Goal: Task Accomplishment & Management: Complete application form

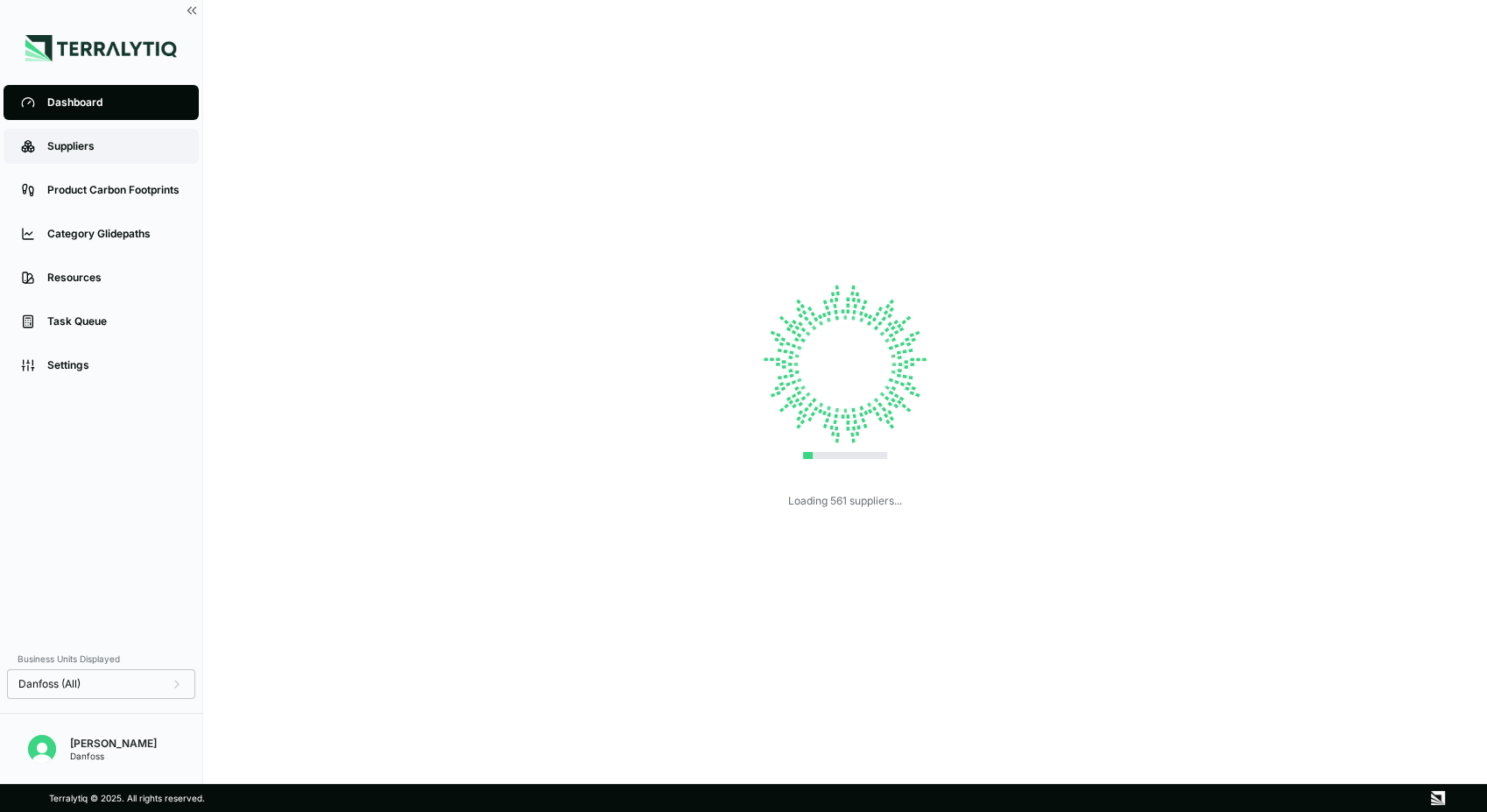
click at [112, 149] on div "Suppliers" at bounding box center [115, 146] width 134 height 14
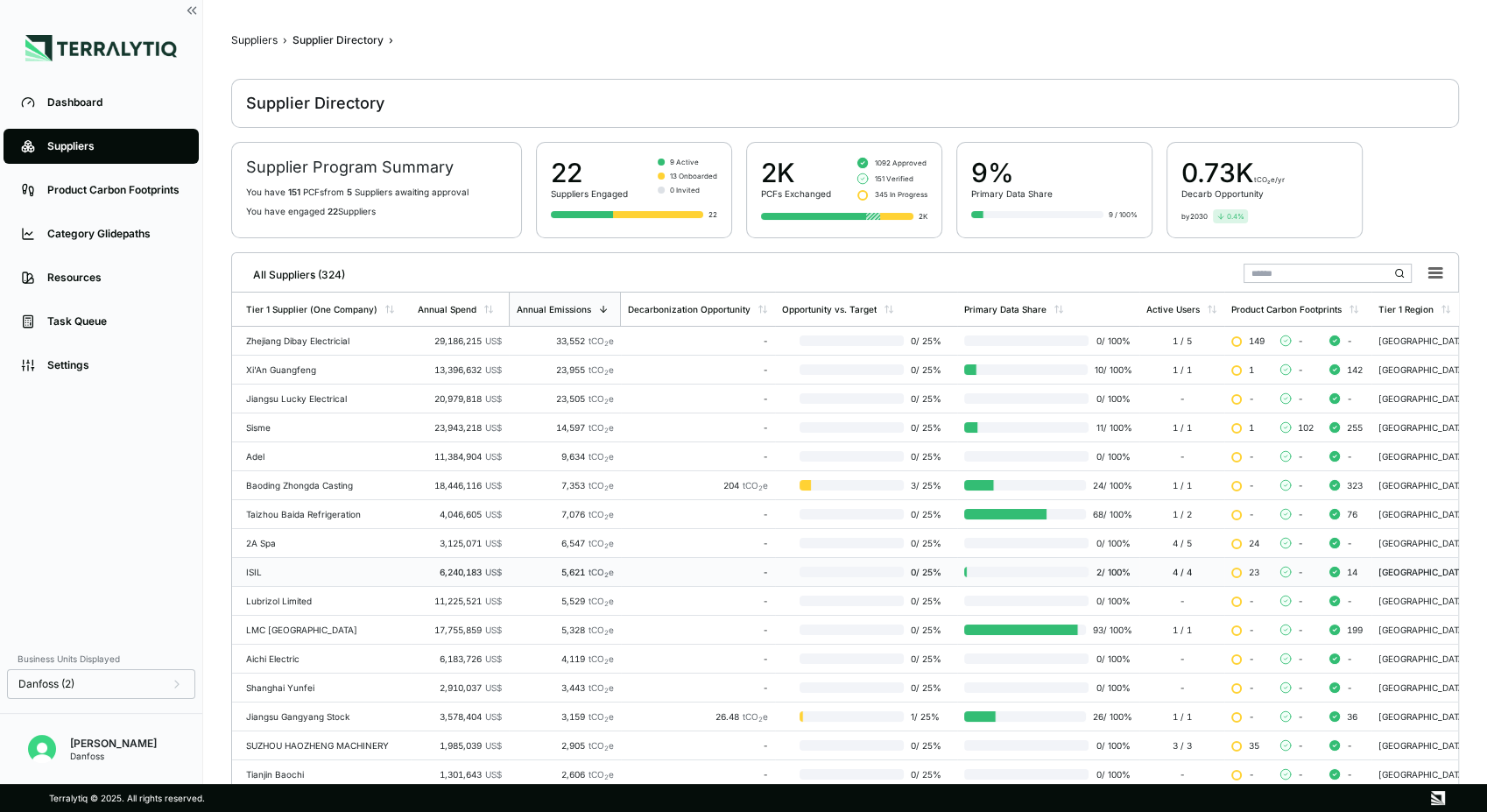
click at [336, 572] on div "ISIL" at bounding box center [325, 572] width 158 height 10
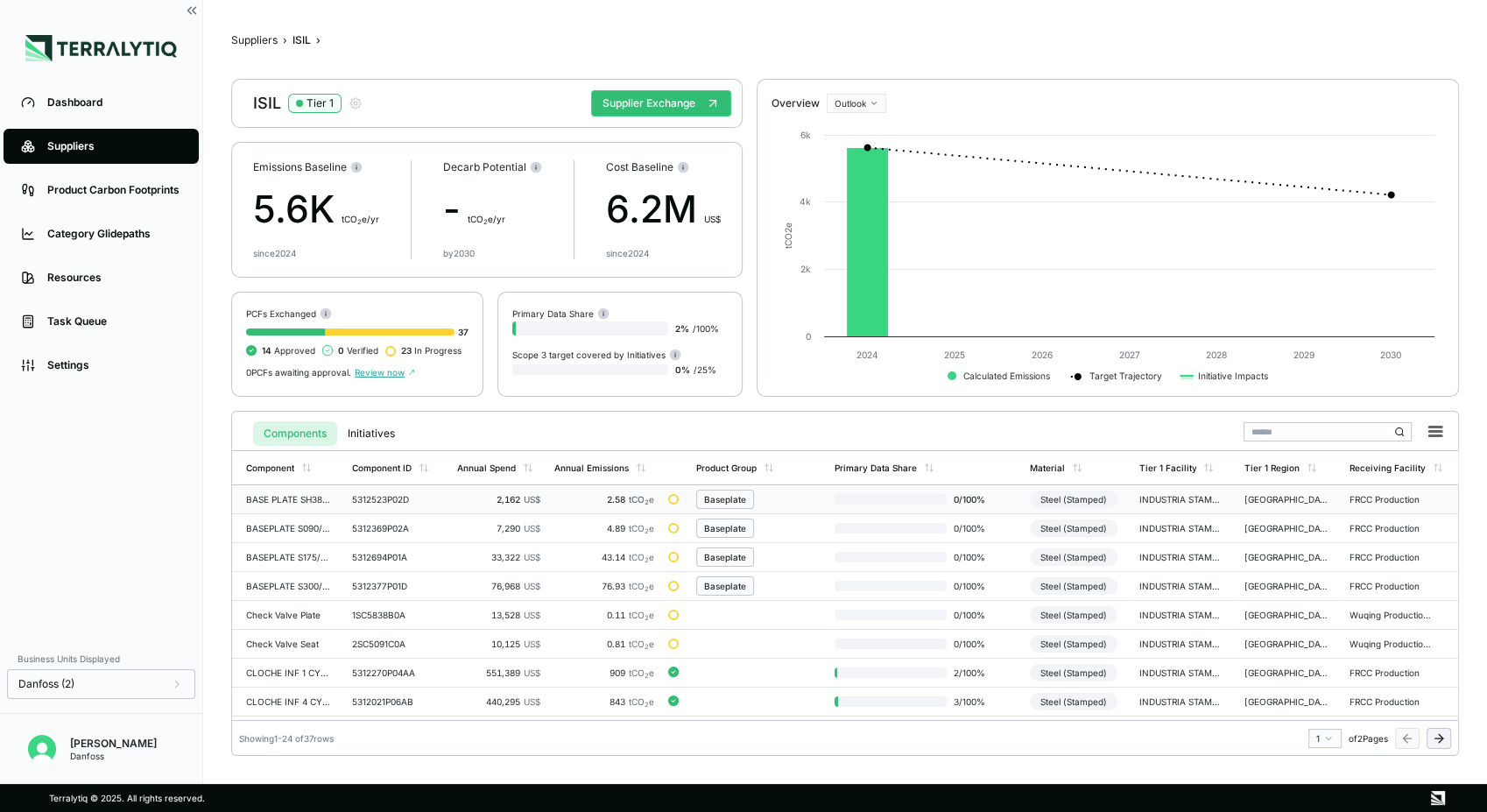
click at [729, 497] on div "Baseplate" at bounding box center [725, 499] width 42 height 10
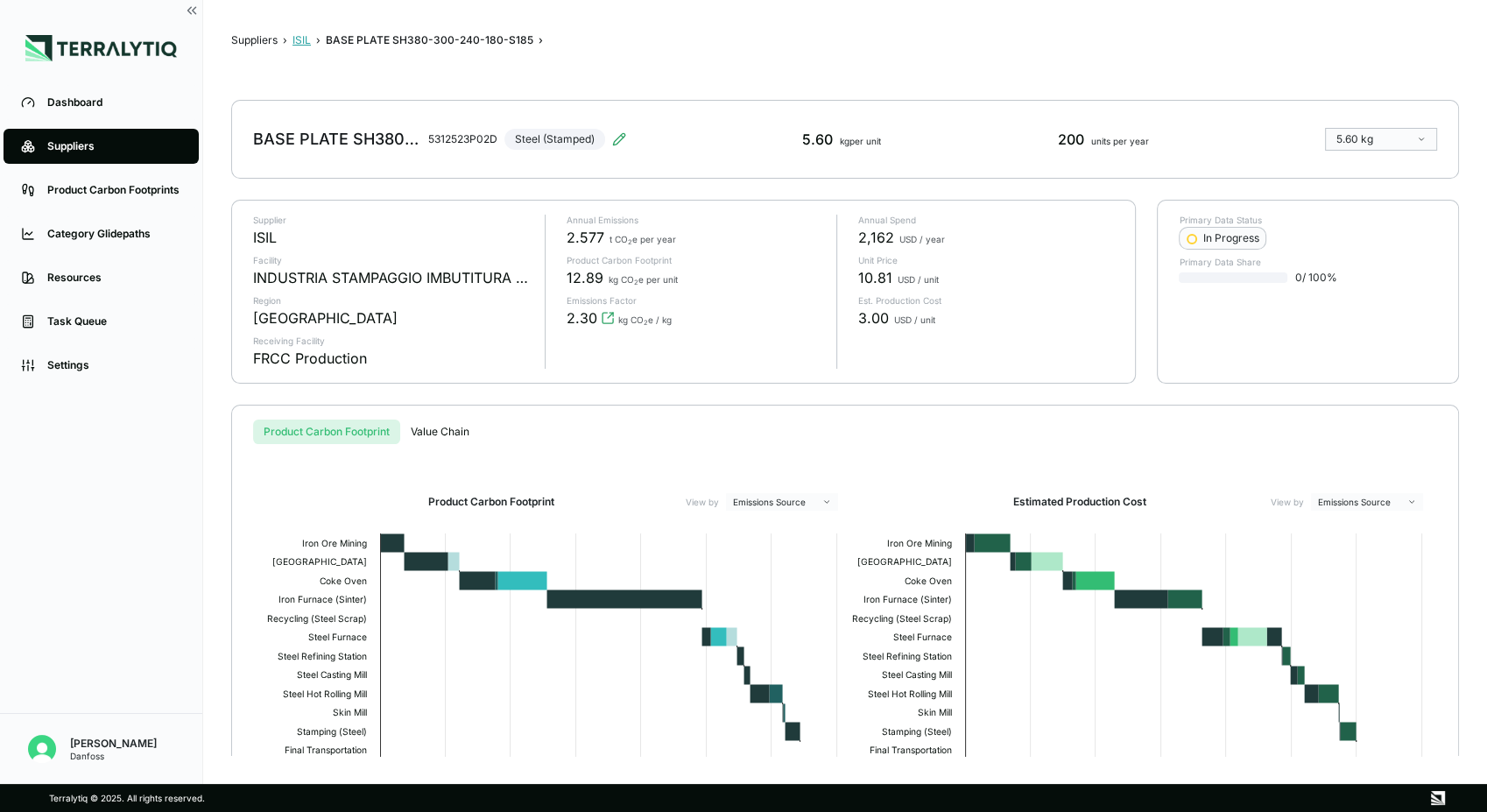
click at [305, 41] on button "ISIL" at bounding box center [301, 40] width 18 height 14
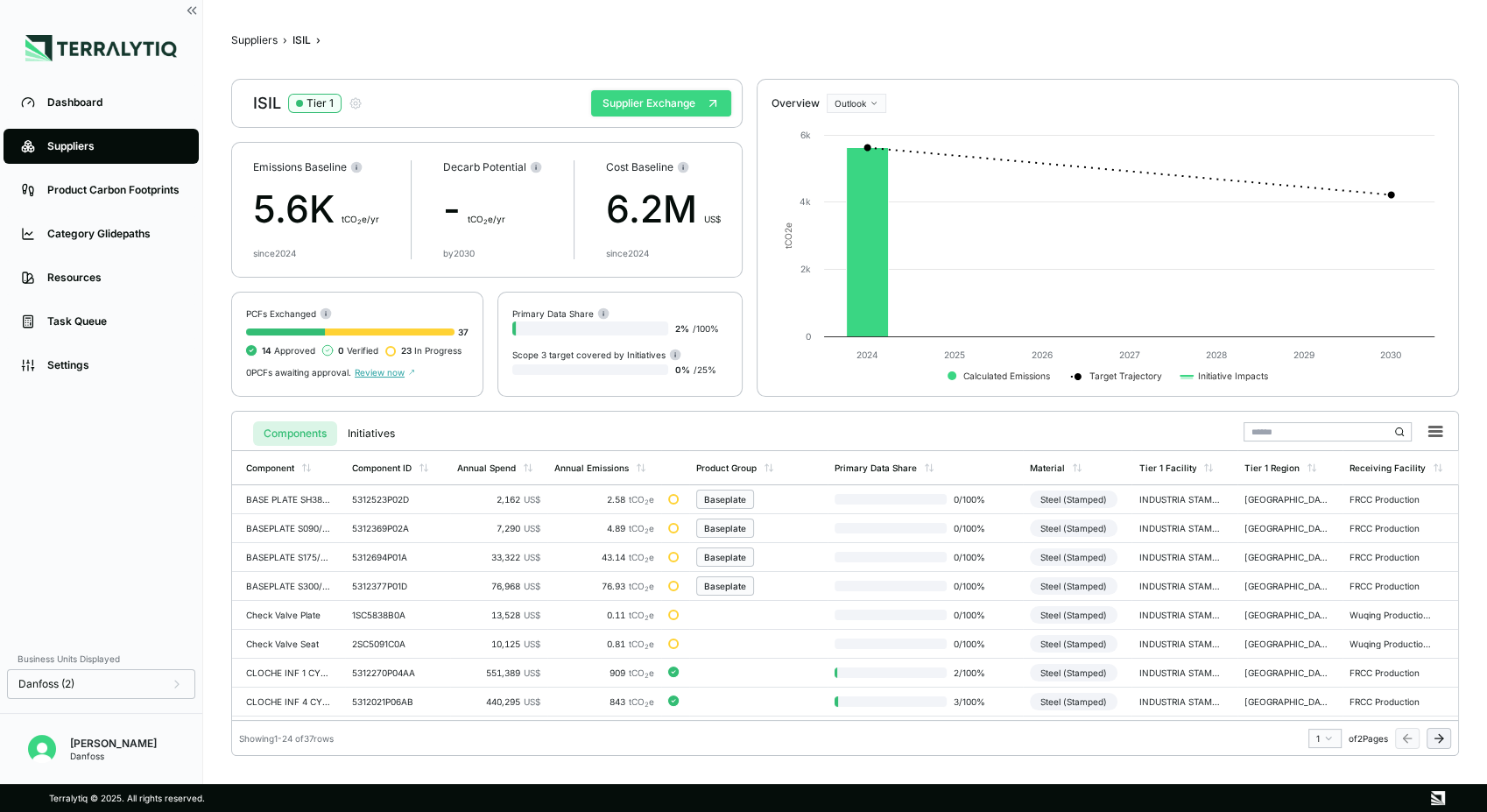
click at [671, 108] on button "Supplier Exchange" at bounding box center [661, 103] width 140 height 26
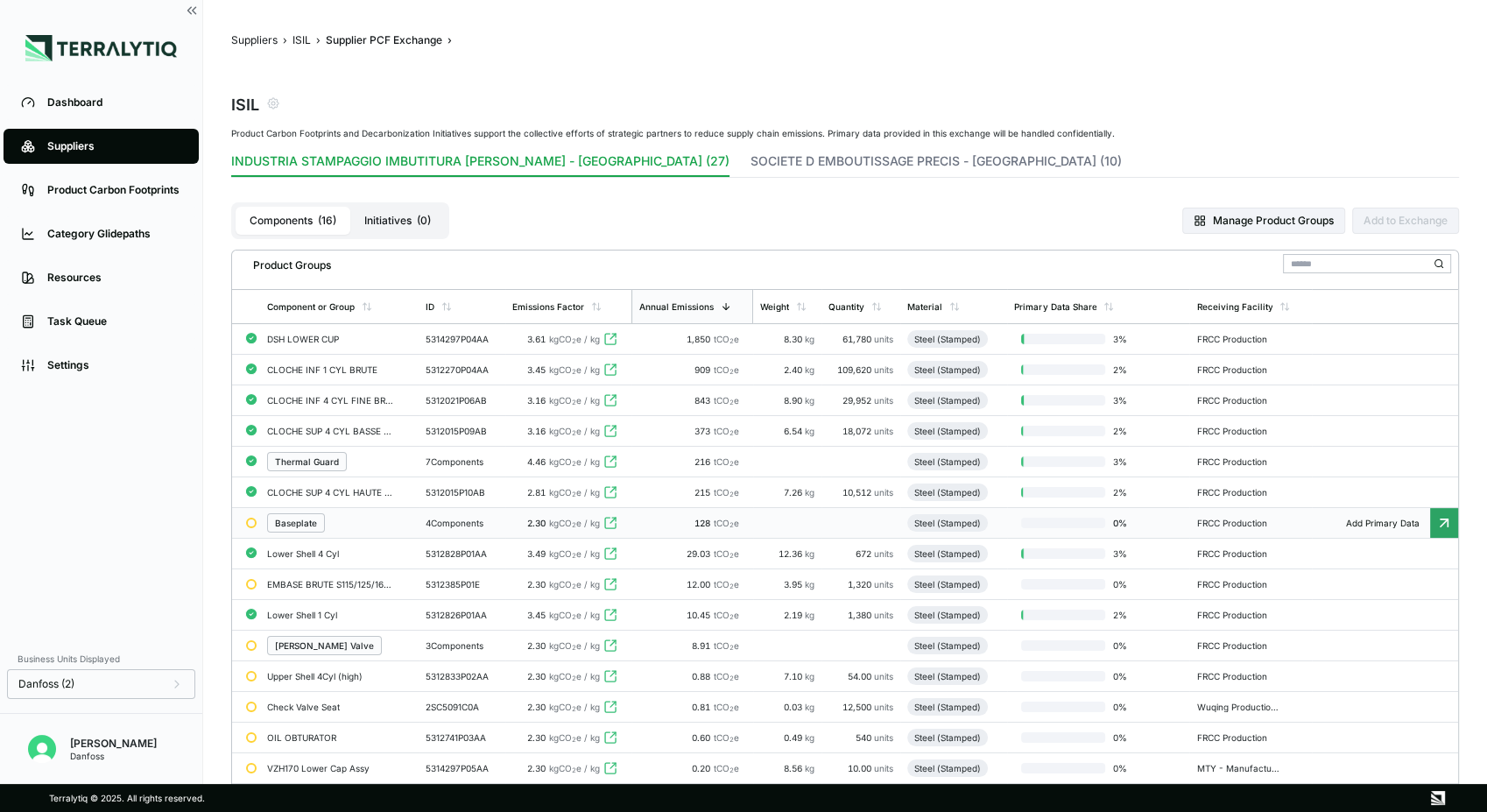
click at [363, 521] on div "Baseplate" at bounding box center [339, 522] width 145 height 19
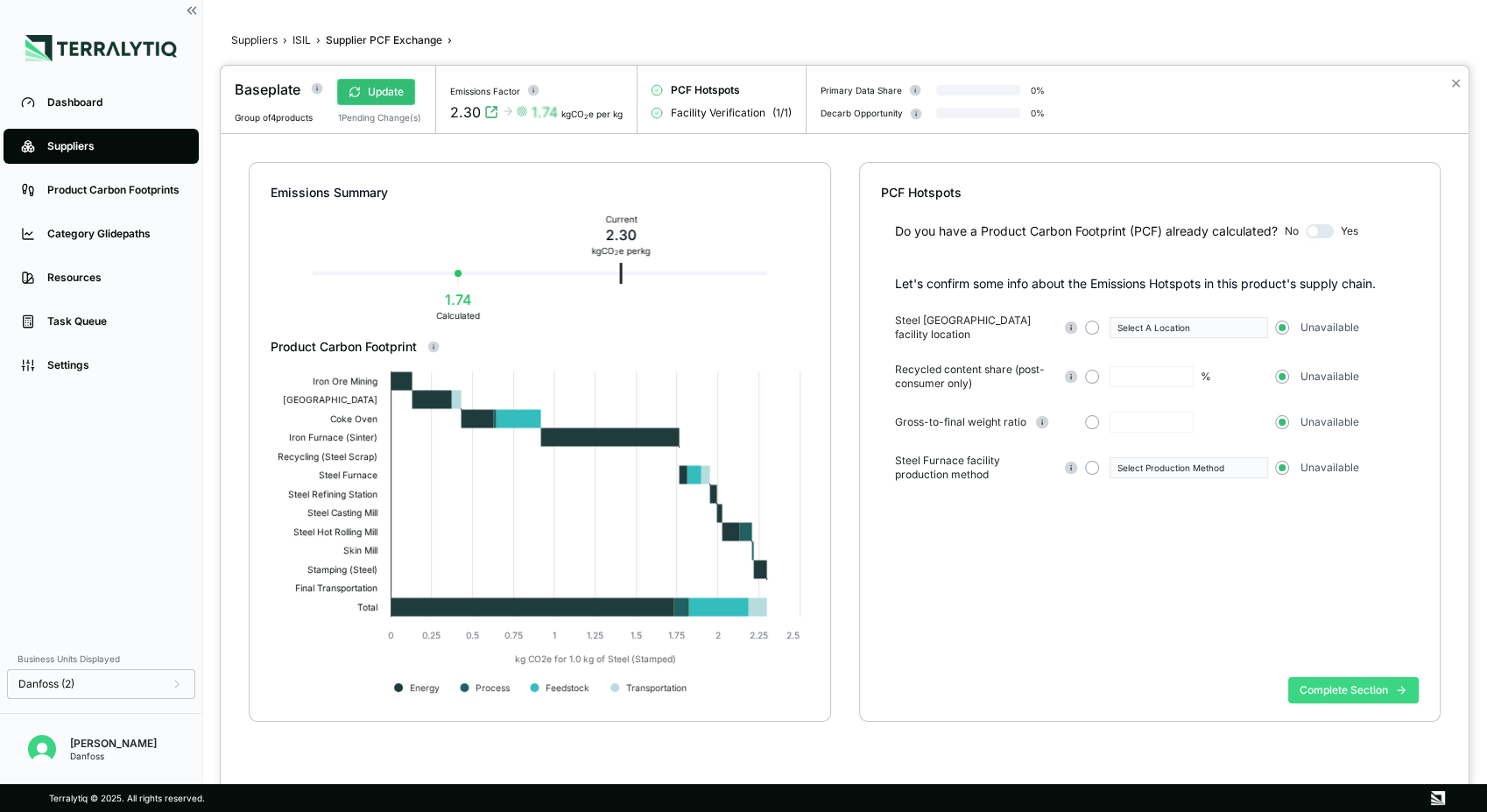
click at [1319, 689] on button "Complete Section" at bounding box center [1354, 690] width 131 height 26
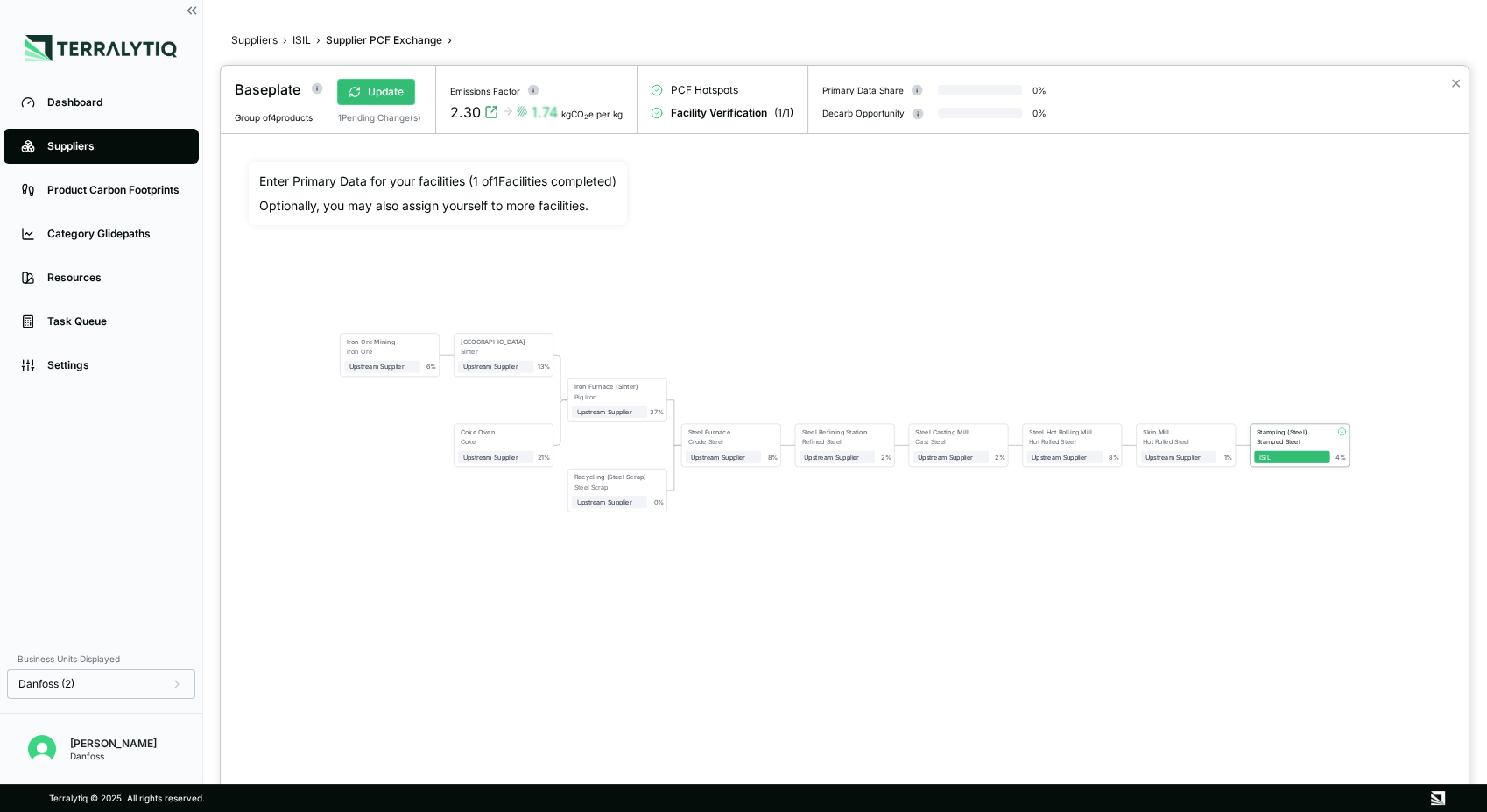
click at [1287, 438] on div "Stamped Steel" at bounding box center [1293, 442] width 74 height 8
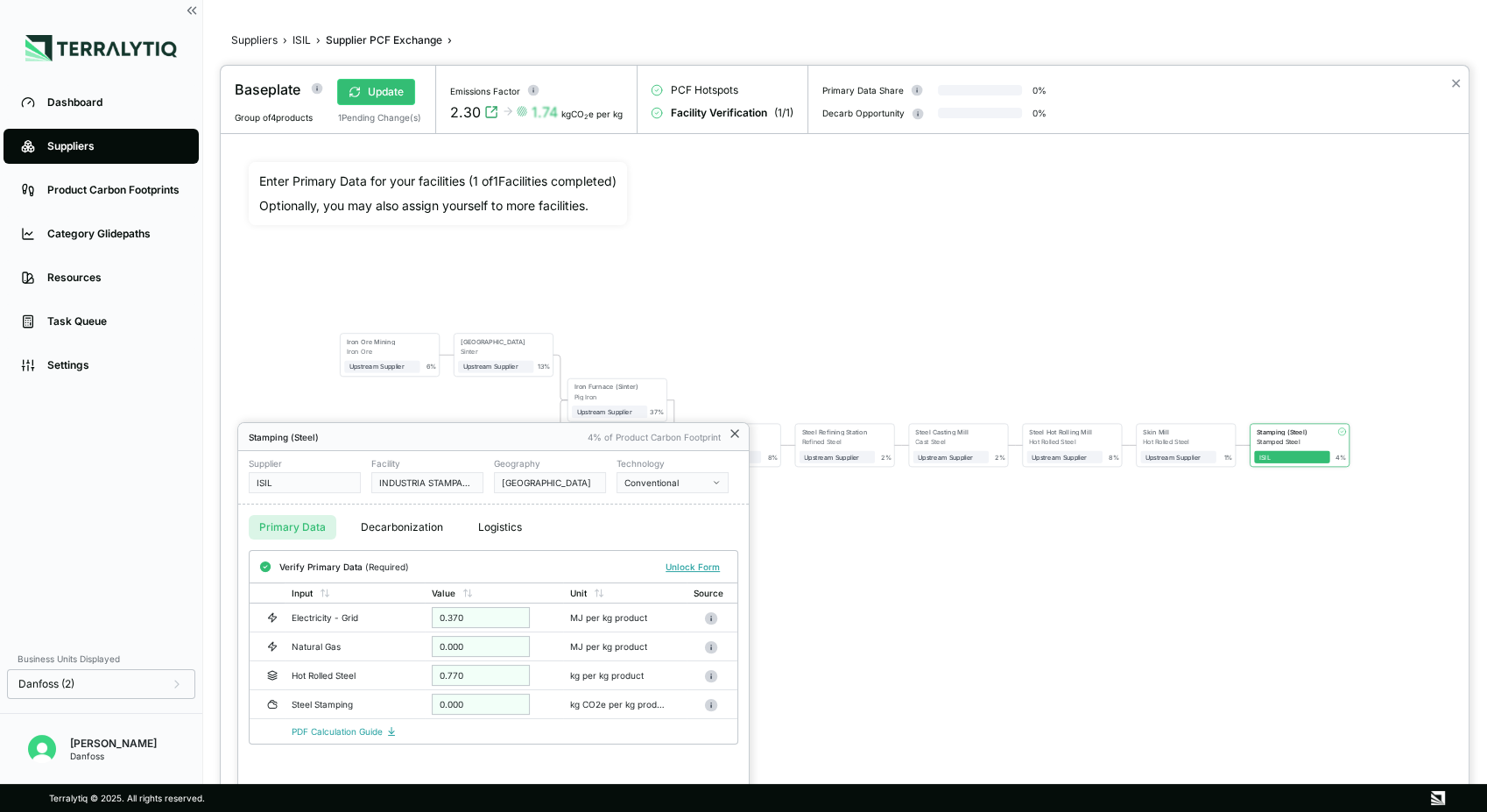
click at [735, 433] on icon at bounding box center [734, 432] width 7 height 7
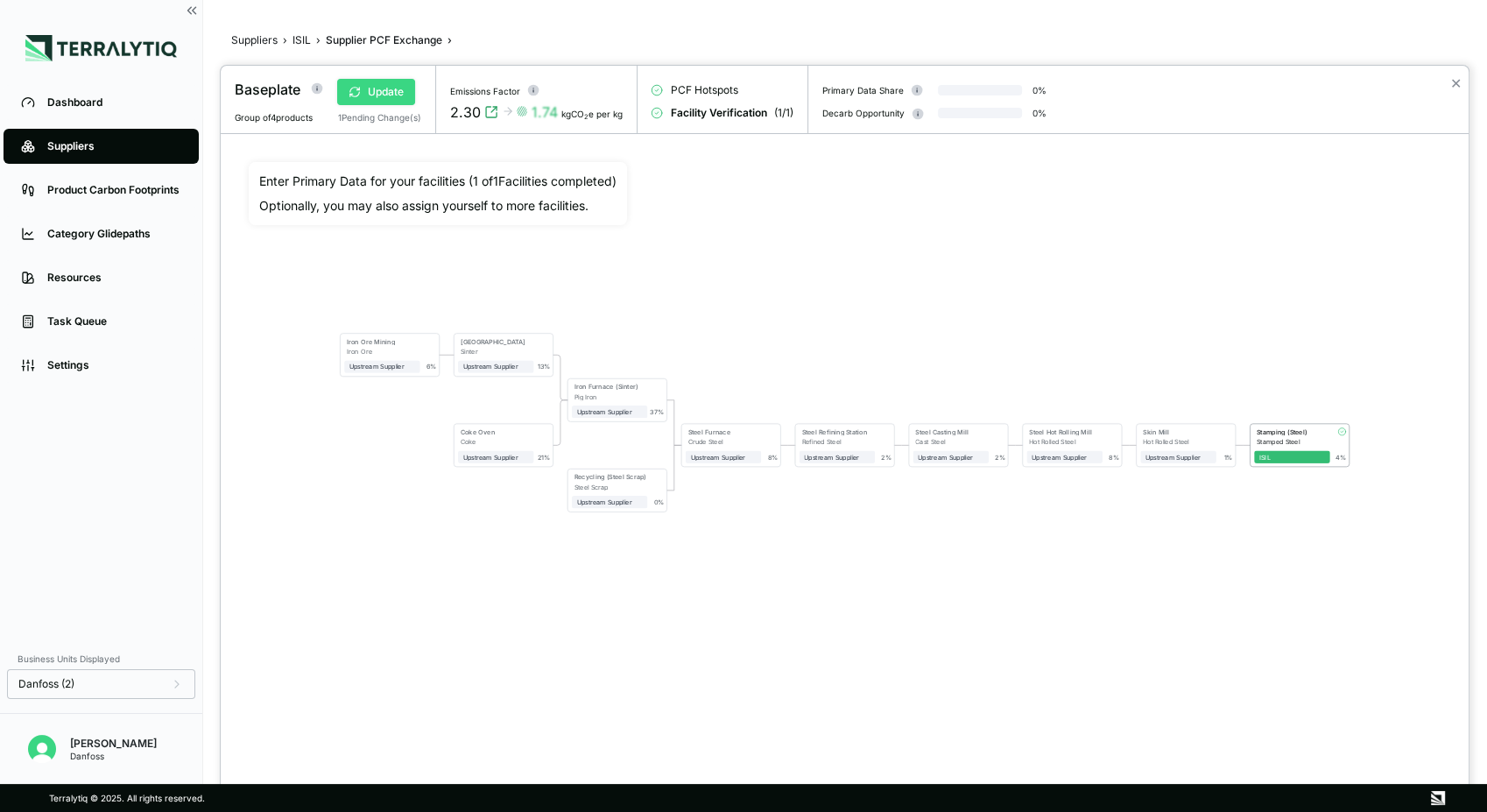
click at [385, 95] on button "Update" at bounding box center [376, 92] width 78 height 26
click at [380, 94] on button "Verify" at bounding box center [373, 92] width 73 height 26
click at [298, 40] on div at bounding box center [743, 406] width 1487 height 812
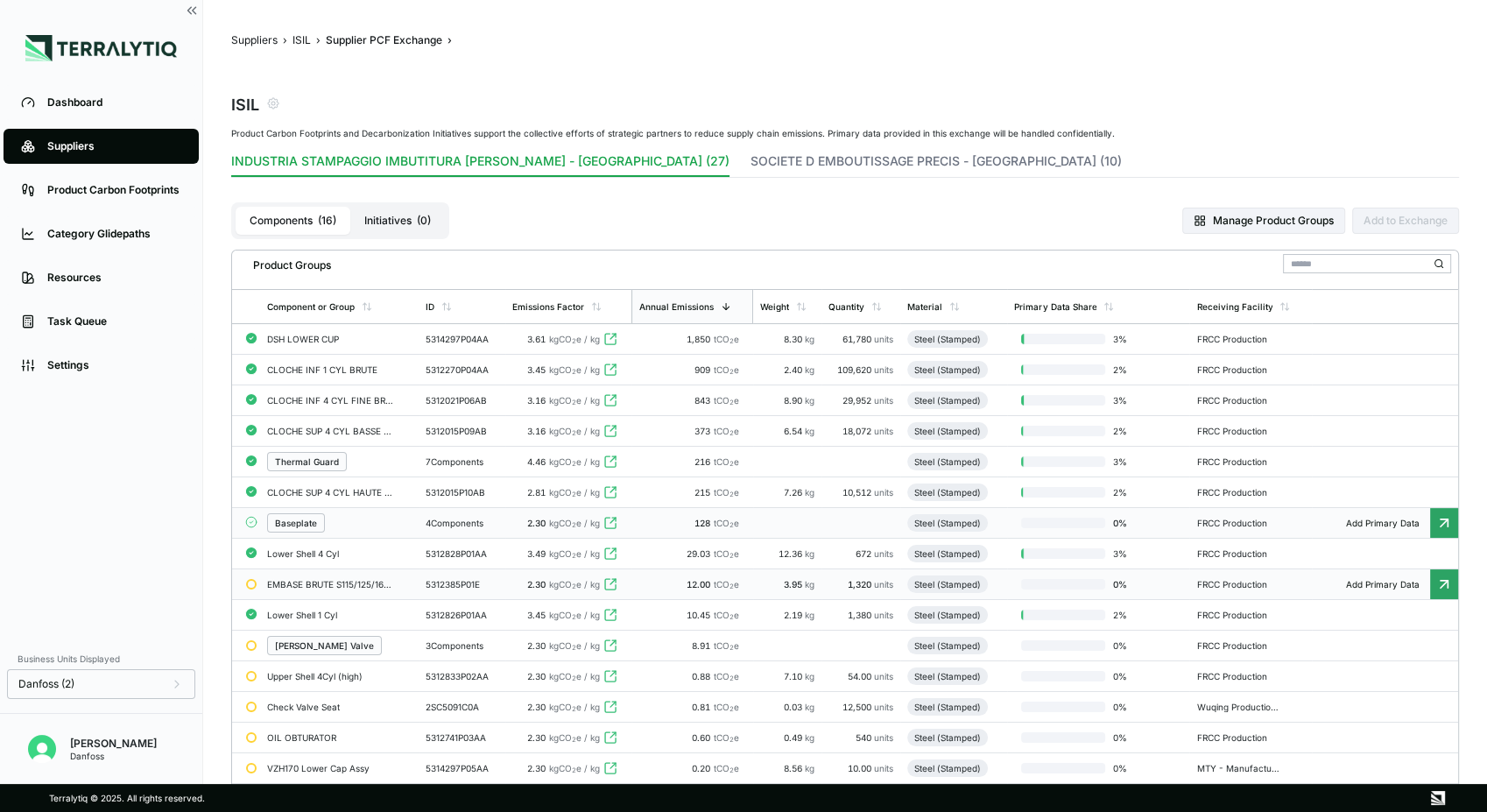
click at [398, 593] on td "EMBASE BRUTE S115/125/160 (P.E.D.)" at bounding box center [339, 584] width 158 height 30
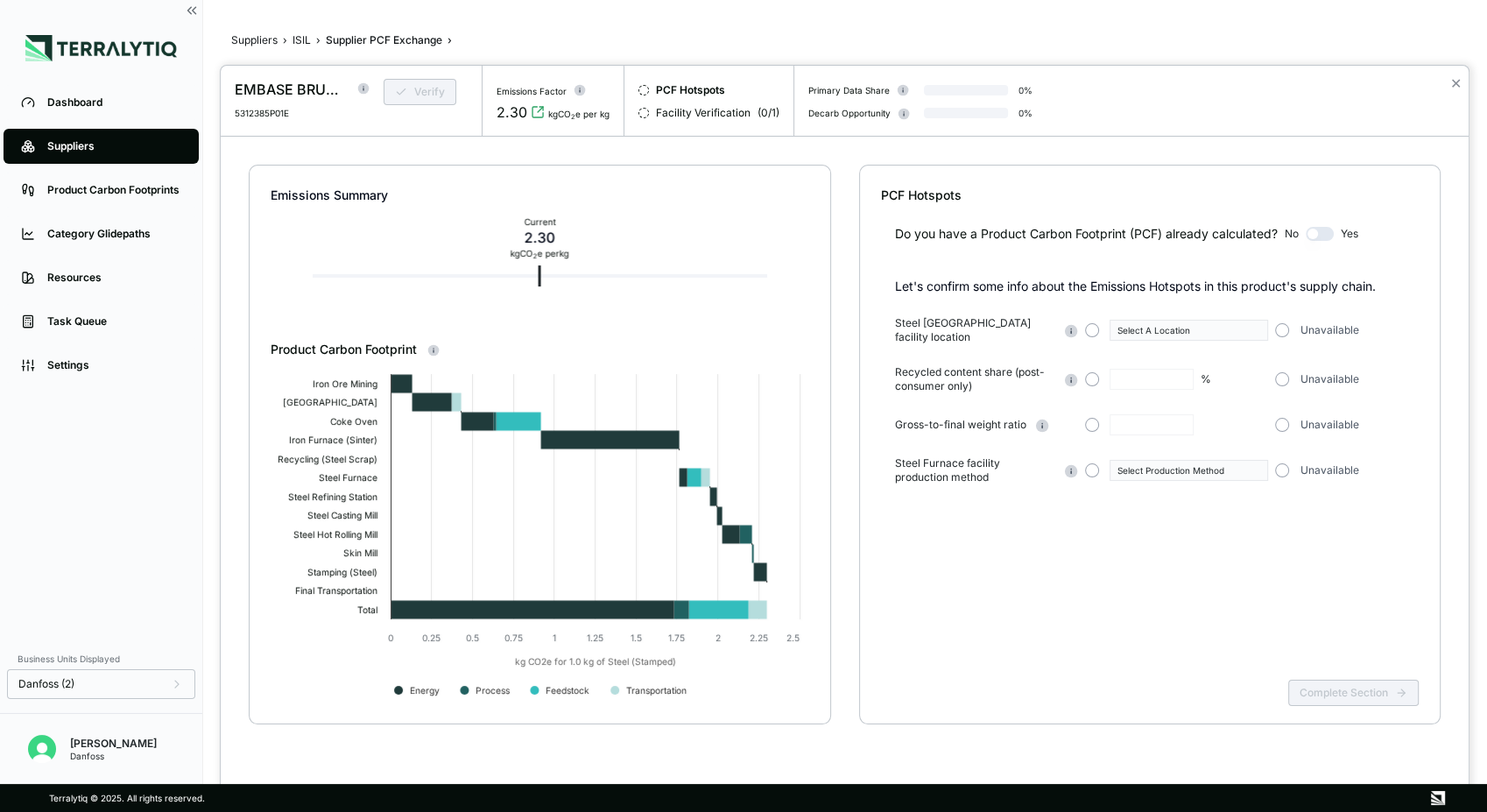
click at [300, 41] on div at bounding box center [743, 406] width 1487 height 812
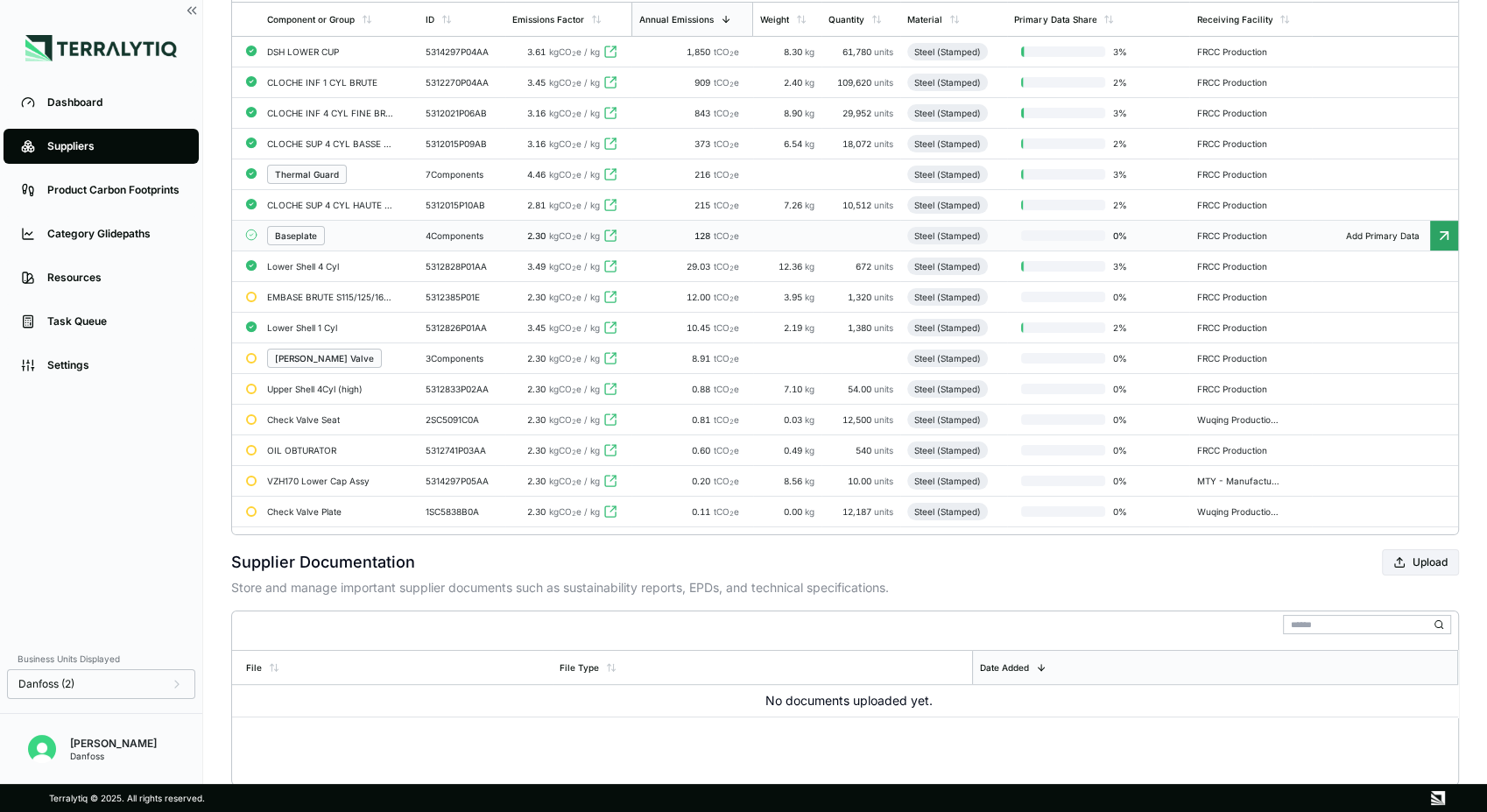
scroll to position [291, 0]
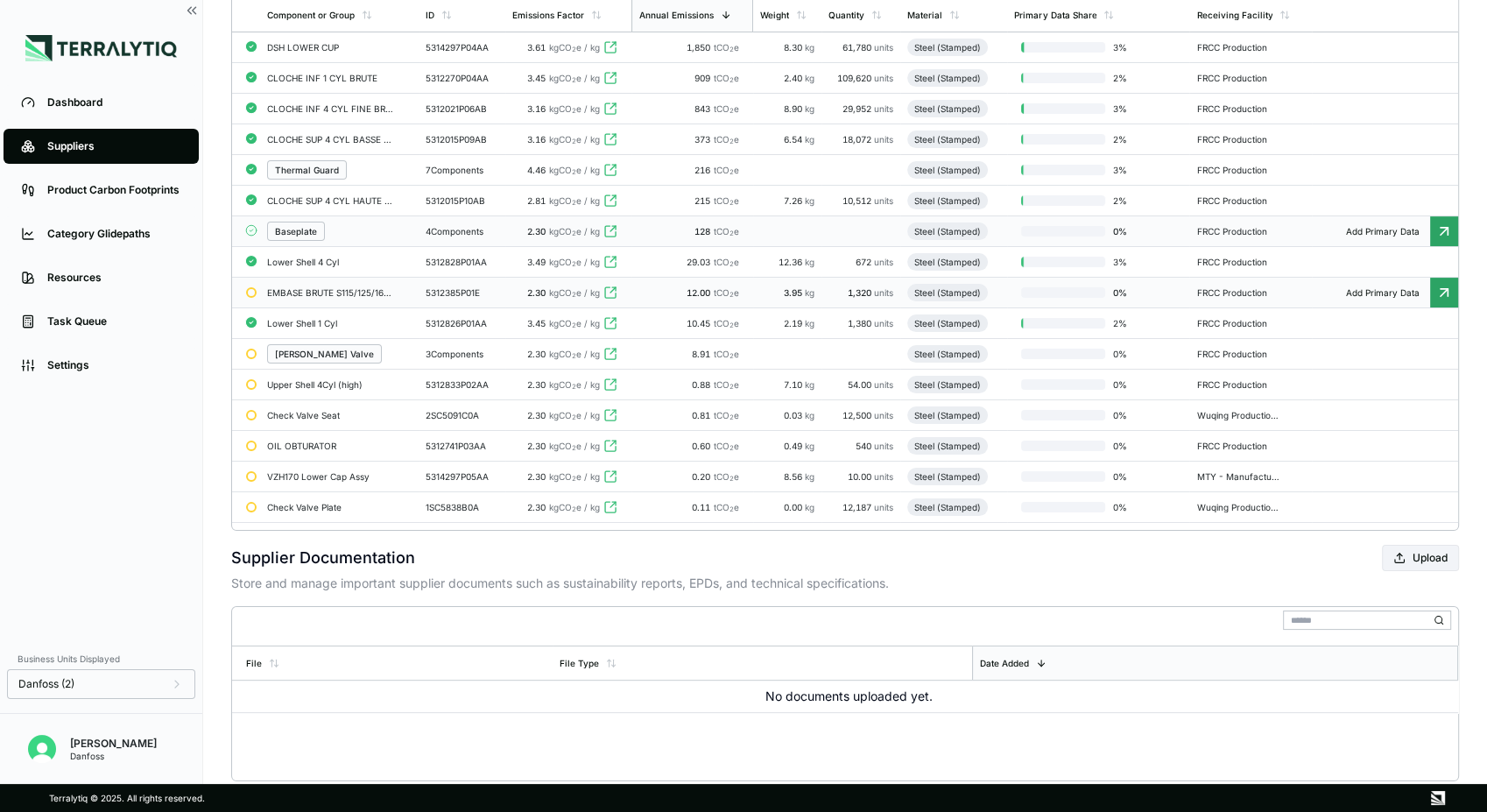
click at [405, 298] on td "EMBASE BRUTE S115/125/160 (P.E.D.)" at bounding box center [339, 292] width 158 height 30
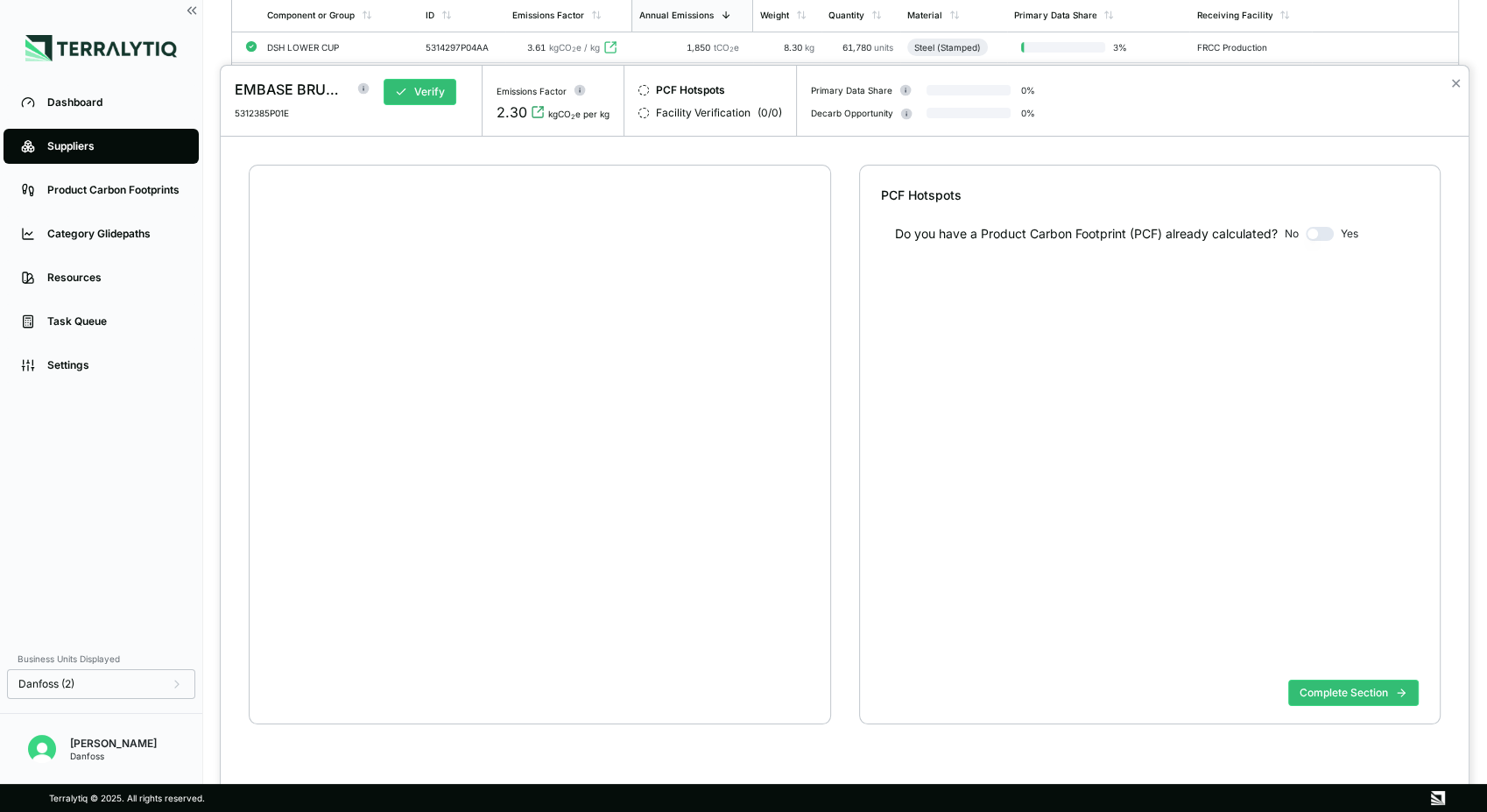
scroll to position [33, 0]
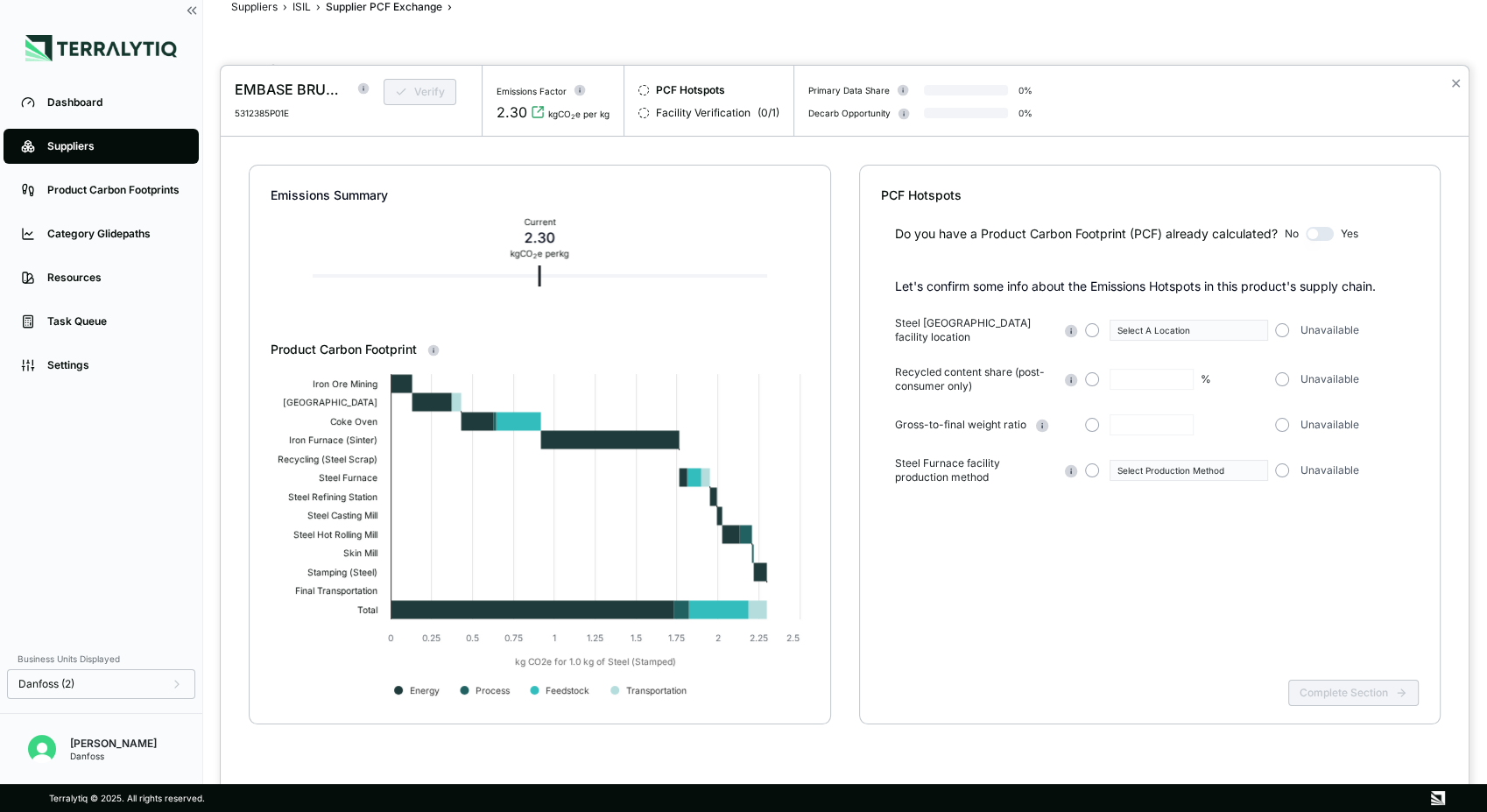
click at [302, 3] on div at bounding box center [743, 406] width 1487 height 812
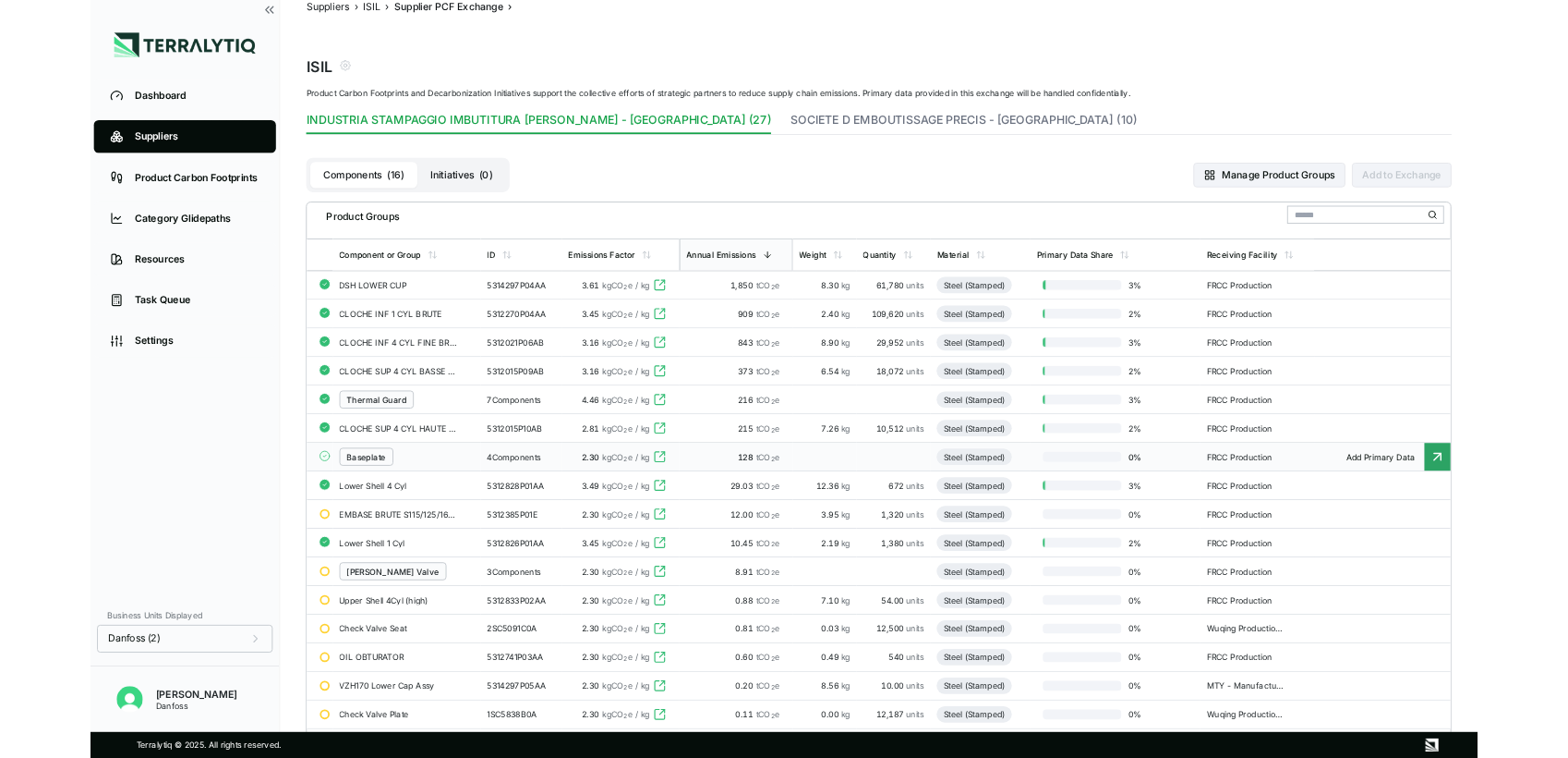
scroll to position [138, 0]
